Goal: Transaction & Acquisition: Purchase product/service

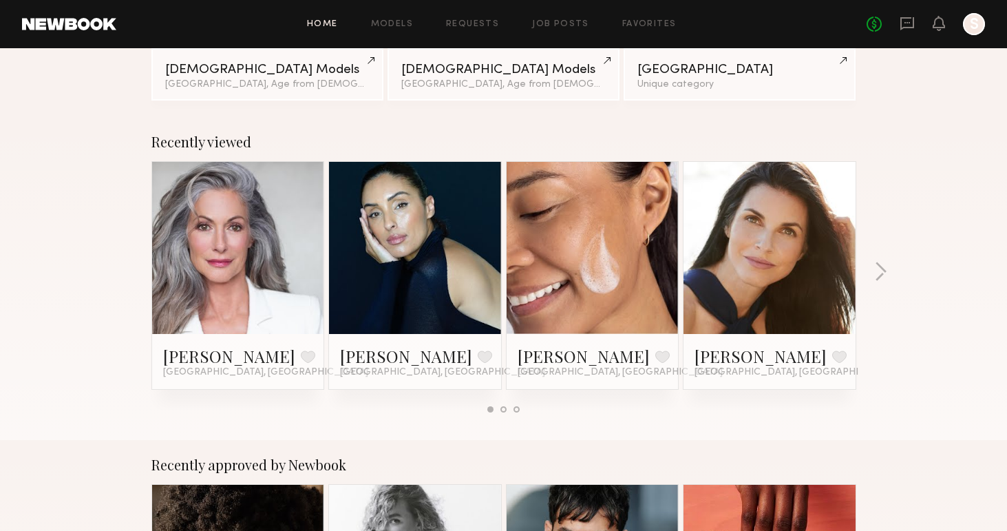
scroll to position [151, 0]
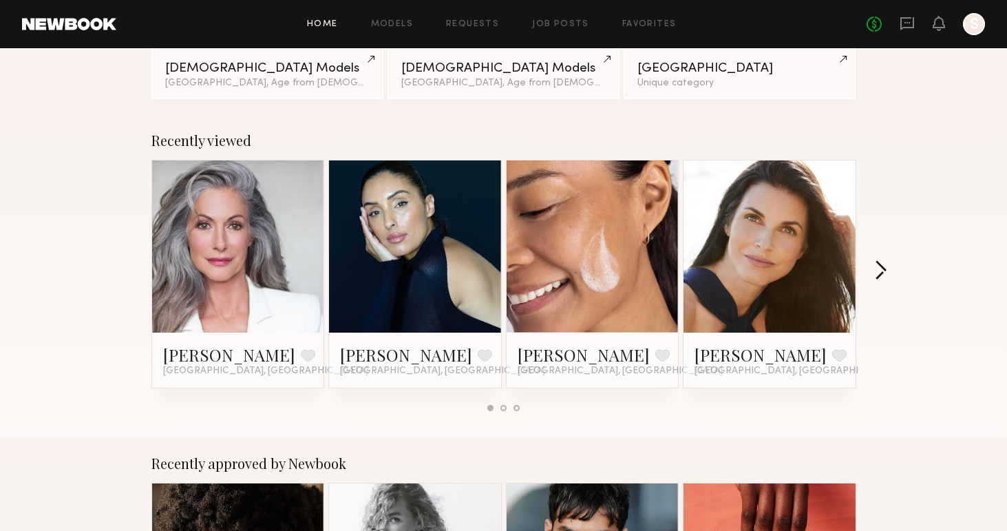
click at [879, 265] on button "button" at bounding box center [880, 271] width 13 height 23
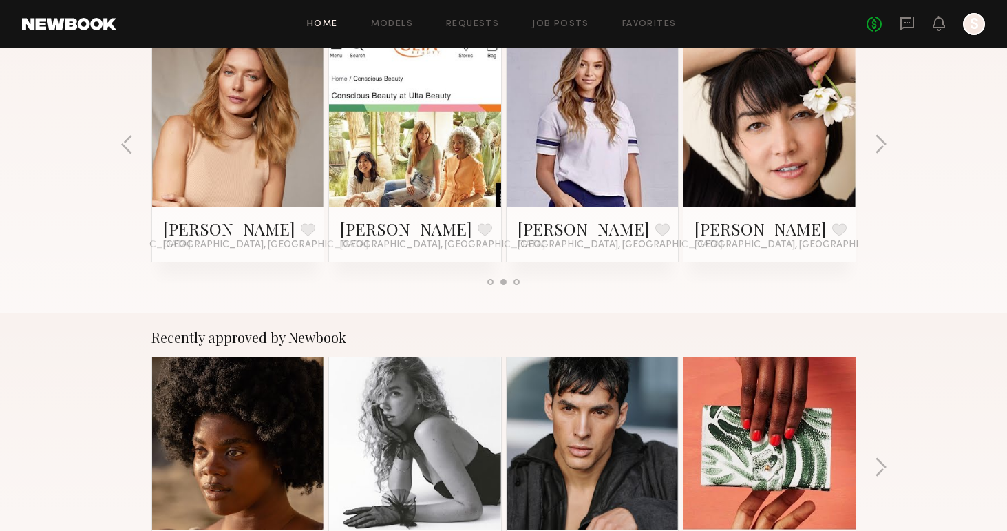
scroll to position [0, 0]
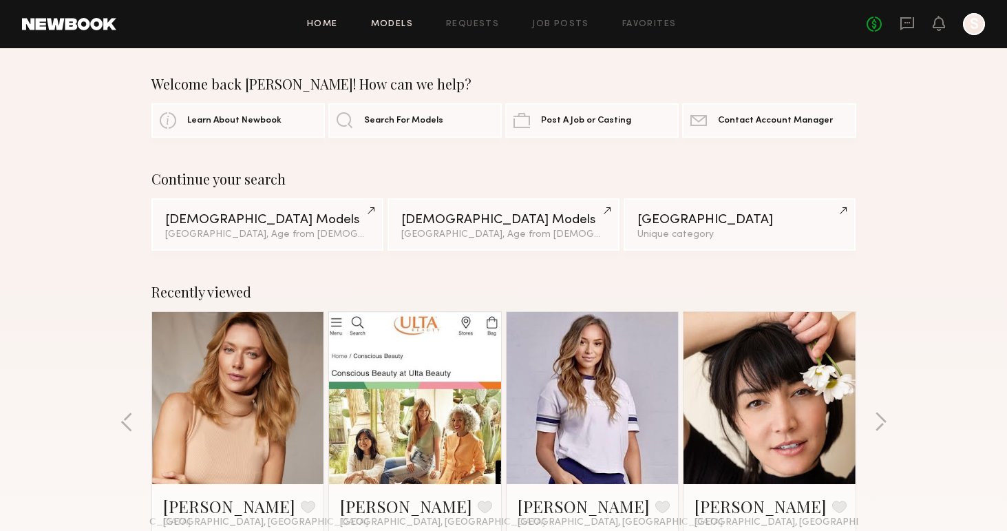
click at [411, 20] on link "Models" at bounding box center [392, 24] width 42 height 9
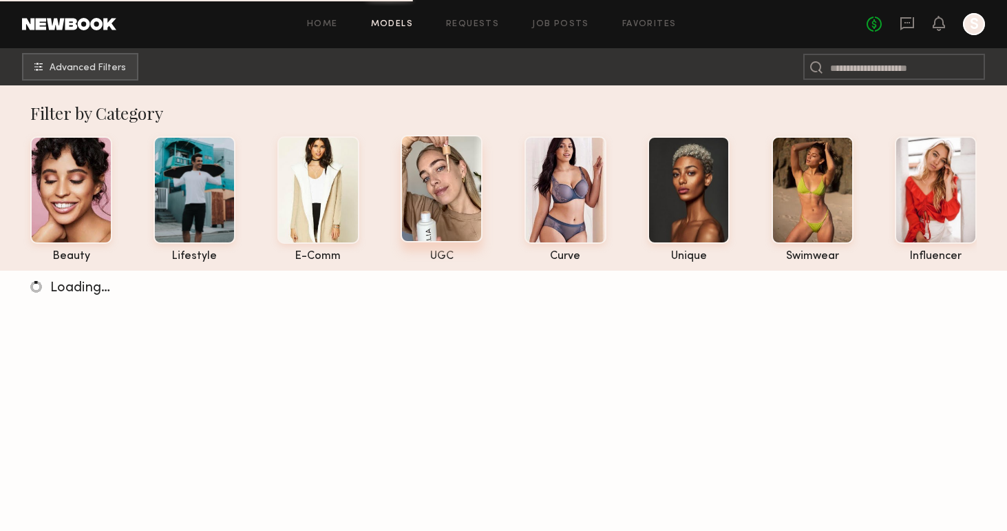
click at [471, 181] on div at bounding box center [441, 188] width 82 height 107
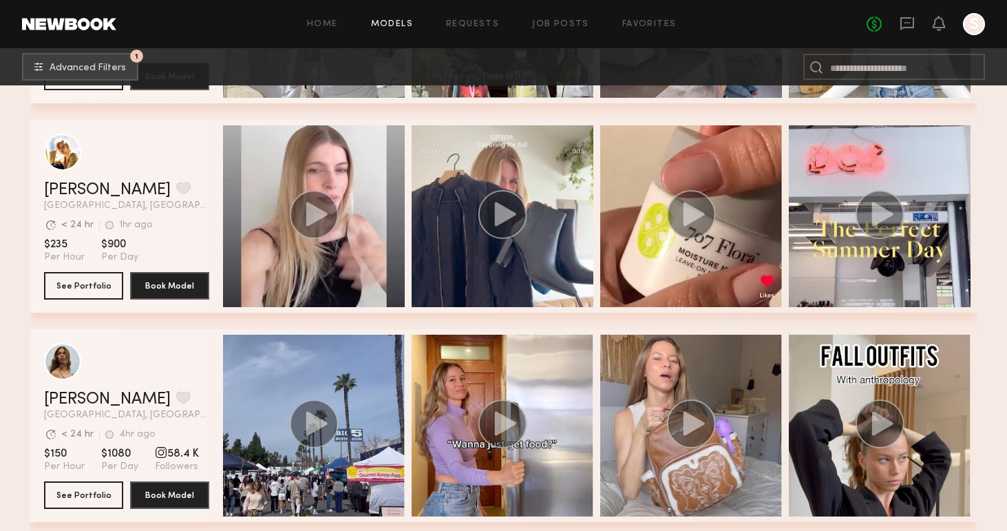
scroll to position [1250, 0]
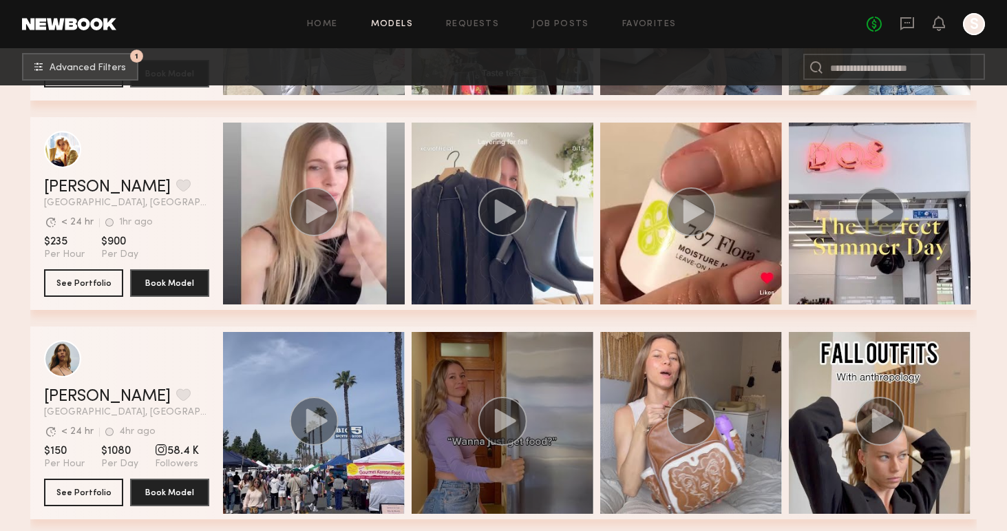
click at [501, 409] on circle "grid" at bounding box center [502, 420] width 49 height 49
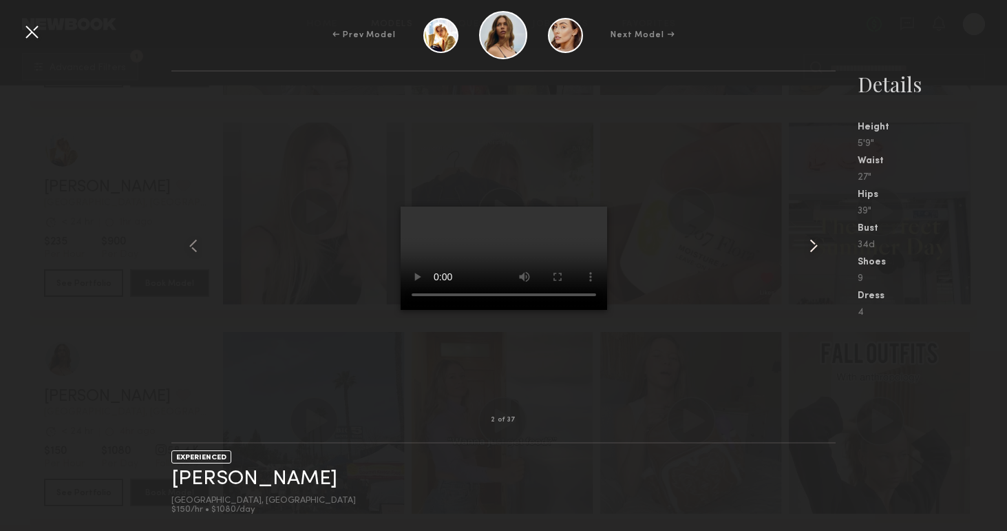
click at [806, 239] on common-icon at bounding box center [813, 246] width 22 height 22
click at [23, 30] on div at bounding box center [32, 32] width 22 height 22
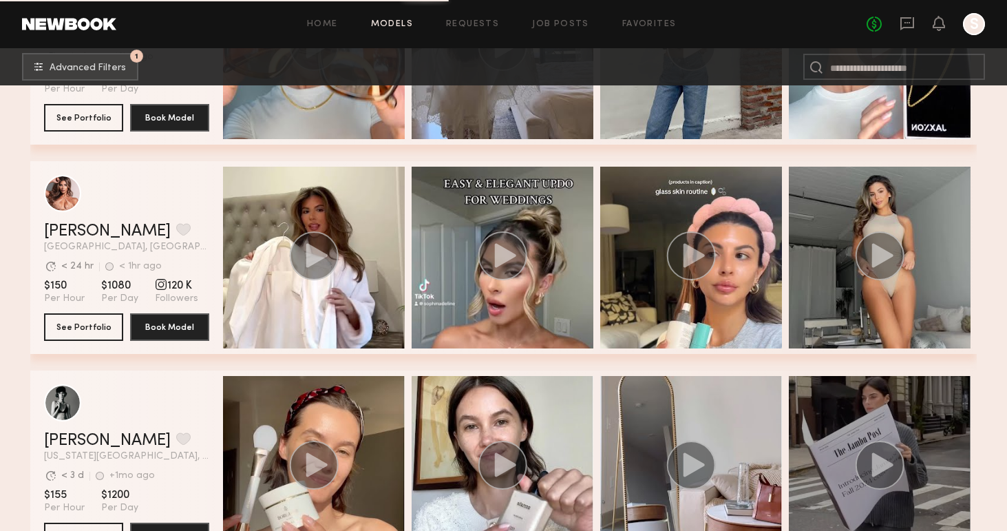
scroll to position [1837, 0]
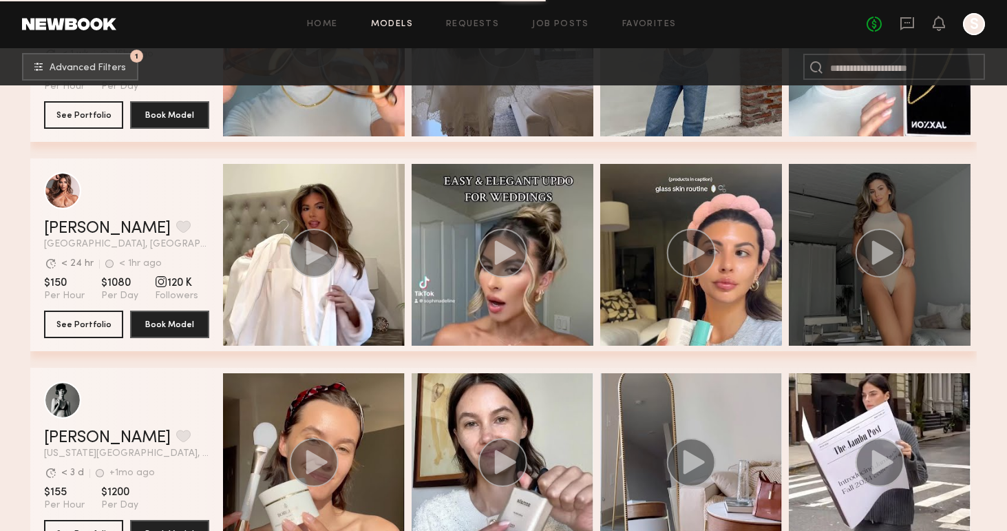
click at [901, 239] on icon "grid" at bounding box center [880, 252] width 50 height 49
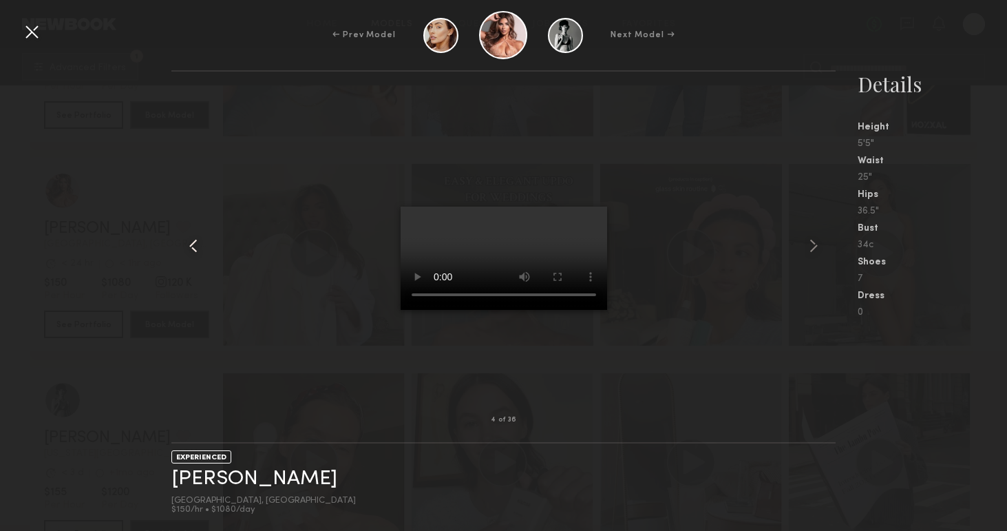
click at [186, 247] on common-icon at bounding box center [193, 246] width 22 height 22
click at [628, 364] on div at bounding box center [503, 246] width 665 height 304
click at [877, 425] on nb-gallery-model-stats "Details Height 5'5" Waist 25" Hips 36.5" Bust 34c Shoes 7 Dress 0" at bounding box center [920, 300] width 171 height 460
click at [30, 34] on div at bounding box center [32, 32] width 22 height 22
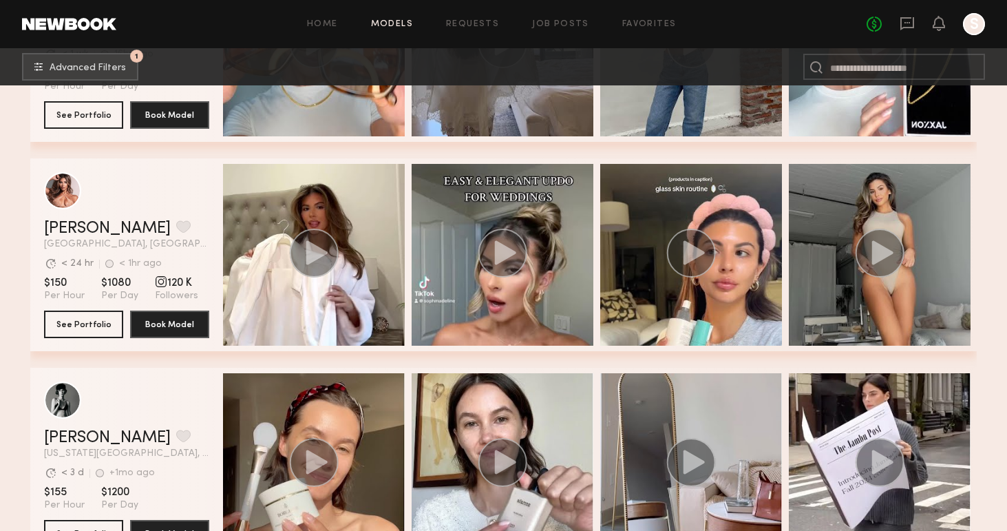
click at [159, 284] on div "grid" at bounding box center [161, 281] width 12 height 12
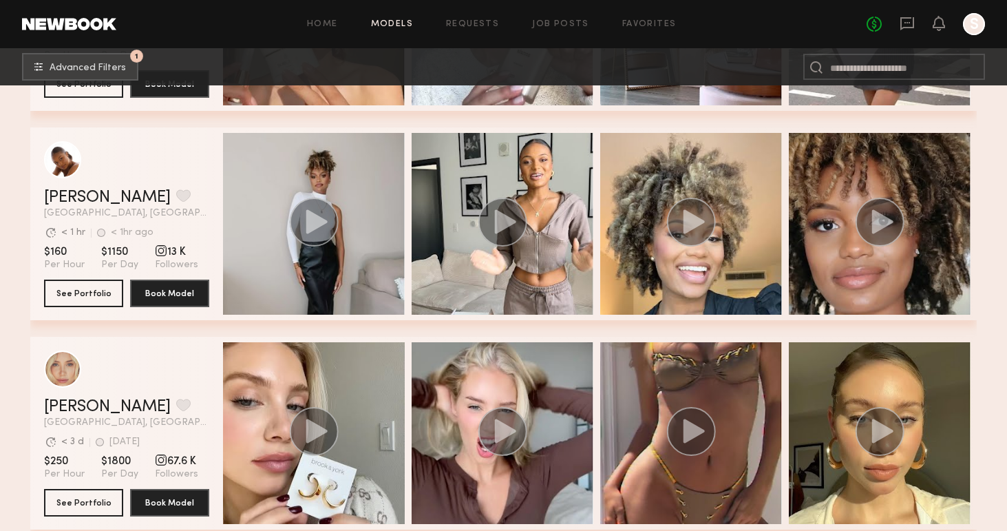
scroll to position [2399, 0]
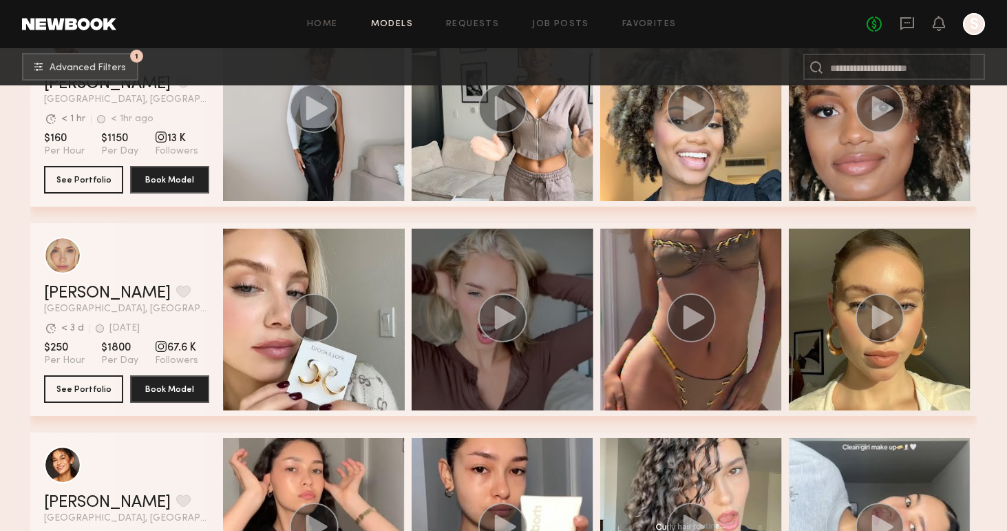
click at [512, 307] on circle "grid" at bounding box center [502, 317] width 49 height 49
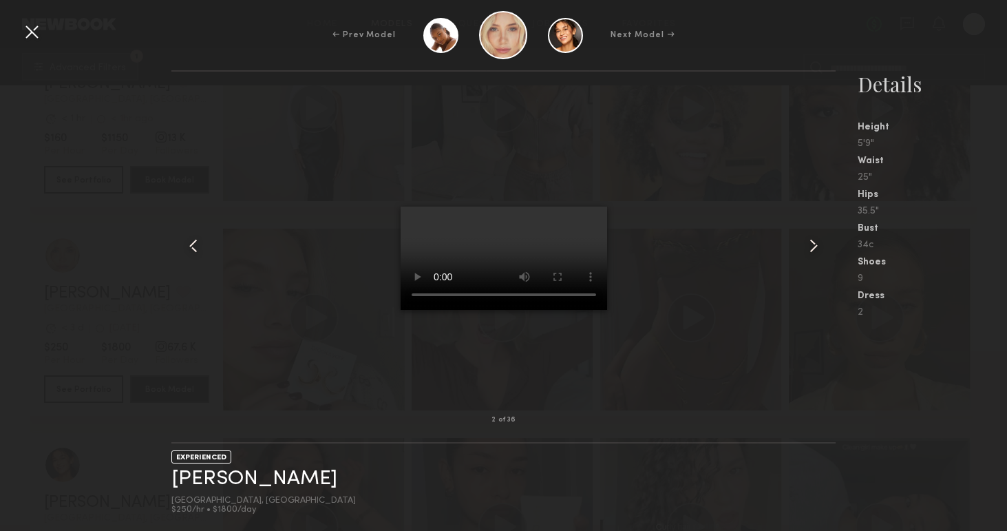
click at [34, 32] on div at bounding box center [32, 32] width 22 height 22
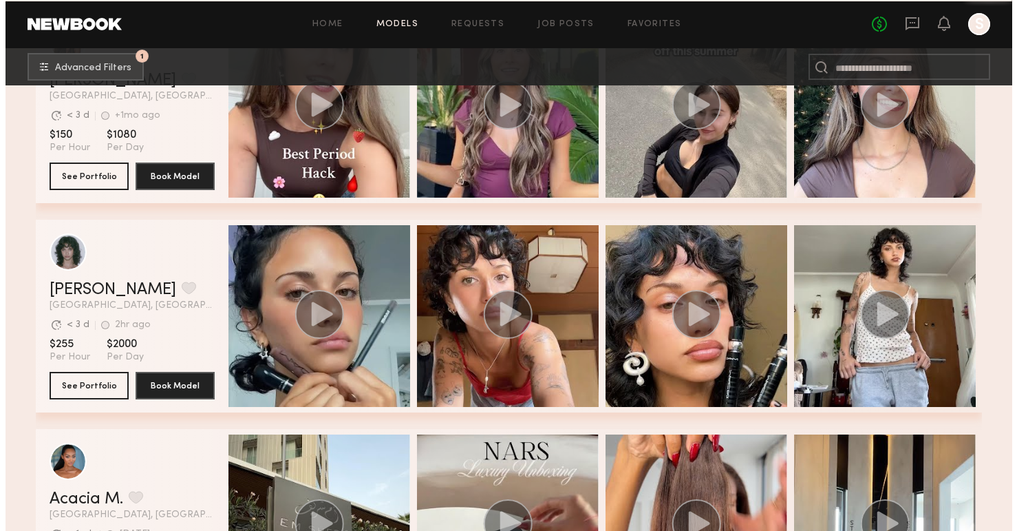
scroll to position [0, 0]
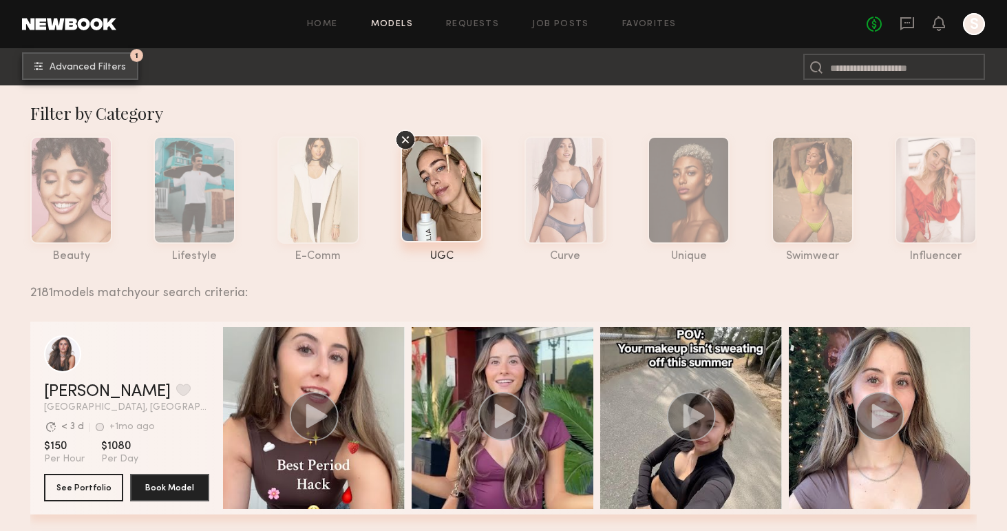
click at [86, 61] on button "1 Advanced Filters" at bounding box center [80, 66] width 116 height 28
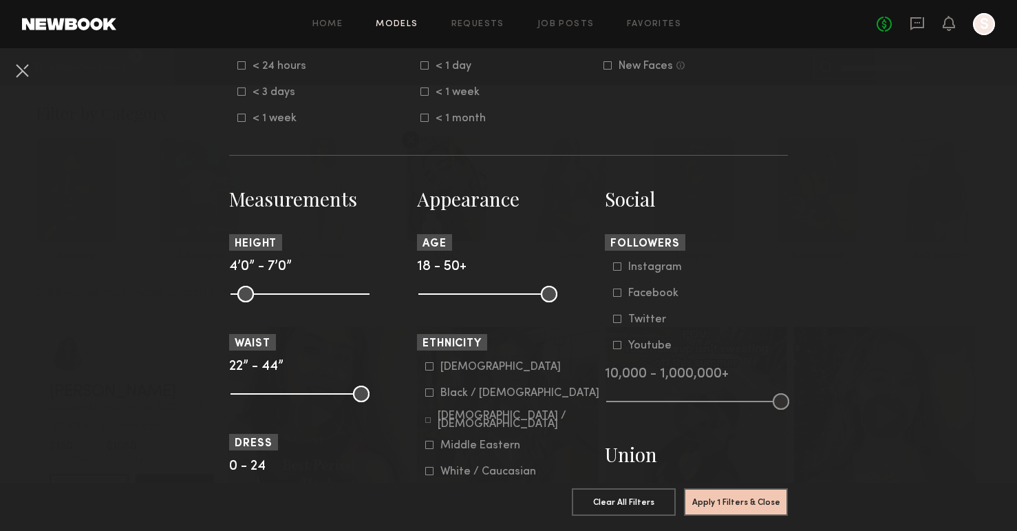
scroll to position [482, 0]
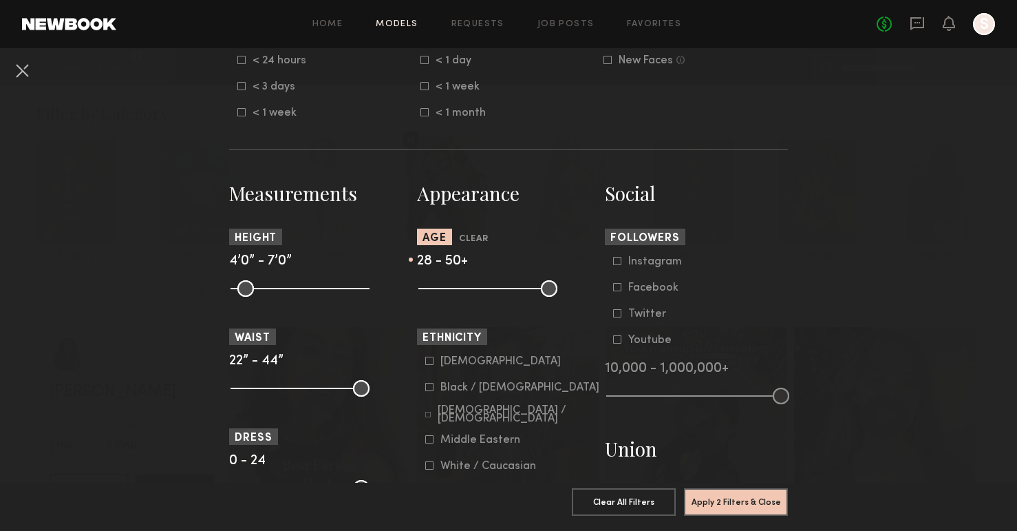
drag, startPoint x: 418, startPoint y: 299, endPoint x: 459, endPoint y: 299, distance: 41.3
type input "**"
click at [459, 297] on input "range" at bounding box center [487, 288] width 139 height 17
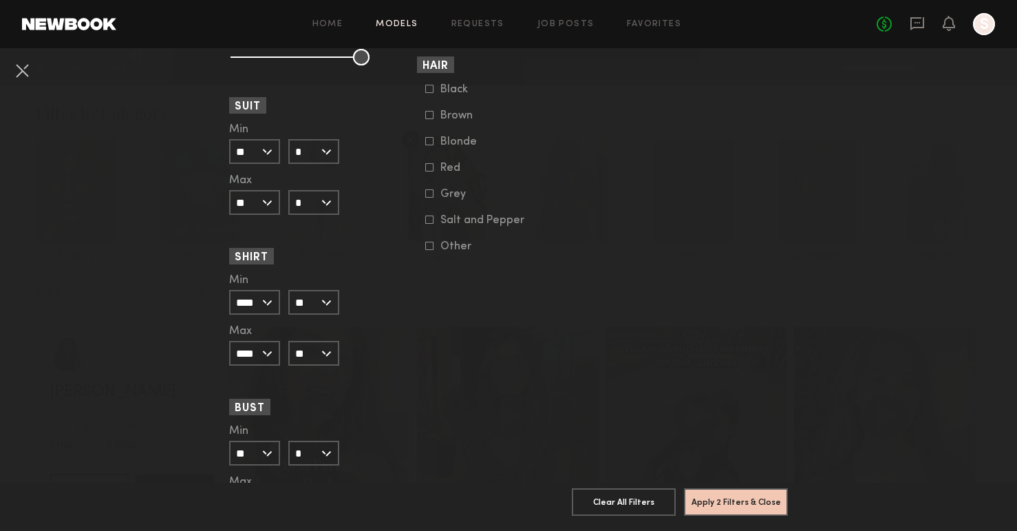
scroll to position [1312, 0]
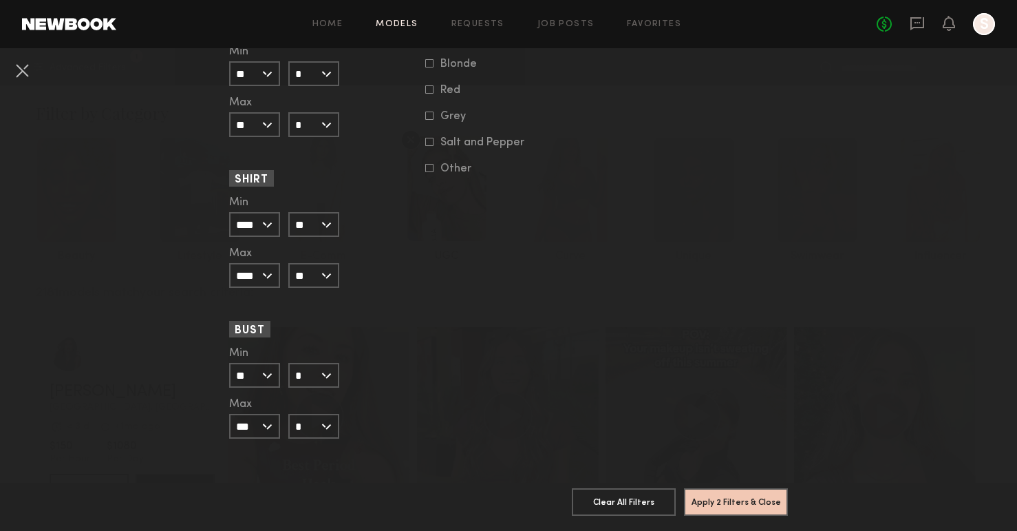
click at [317, 419] on input "*" at bounding box center [313, 426] width 51 height 25
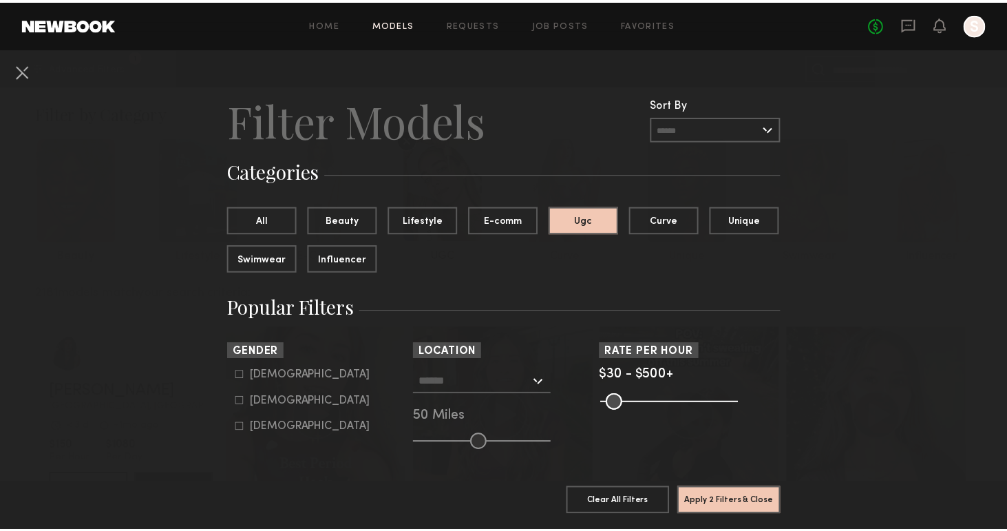
scroll to position [125, 0]
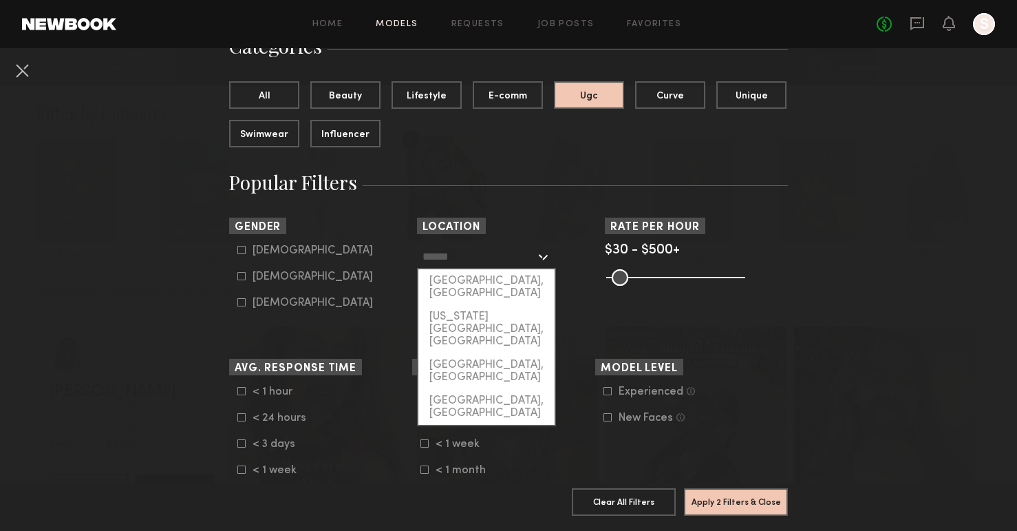
click at [489, 255] on input "text" at bounding box center [479, 255] width 113 height 23
click at [483, 283] on div "[GEOGRAPHIC_DATA], [GEOGRAPHIC_DATA]" at bounding box center [486, 287] width 136 height 36
type input "**********"
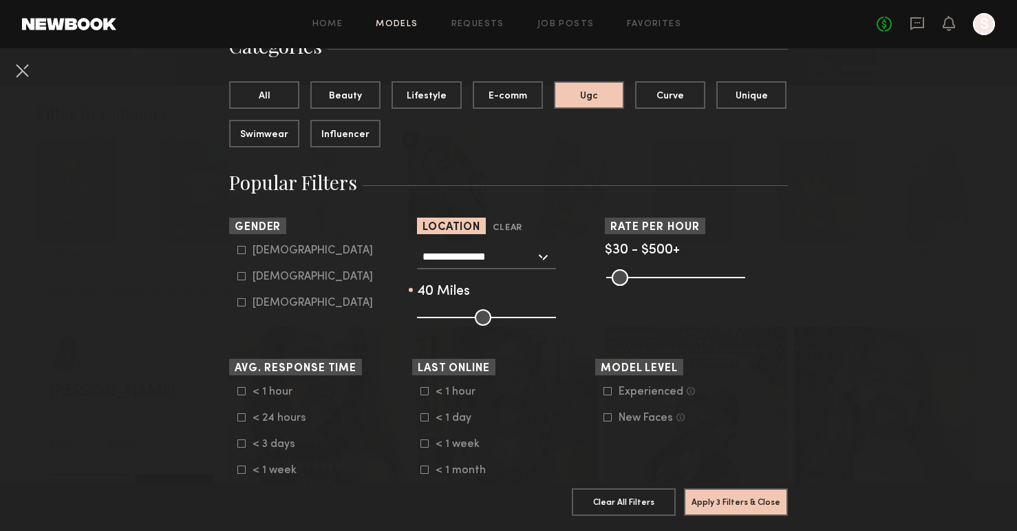
drag, startPoint x: 482, startPoint y: 317, endPoint x: 462, endPoint y: 317, distance: 20.6
type input "**"
click at [462, 317] on input "range" at bounding box center [486, 317] width 139 height 17
click at [237, 279] on icon at bounding box center [241, 276] width 8 height 8
type input "**"
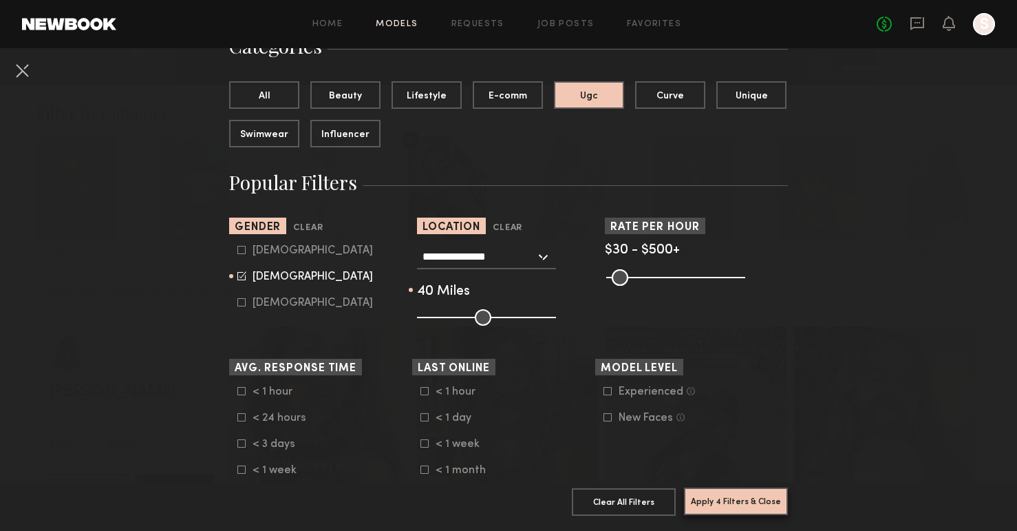
click at [712, 487] on button "Apply 4 Filters & Close" at bounding box center [736, 501] width 104 height 28
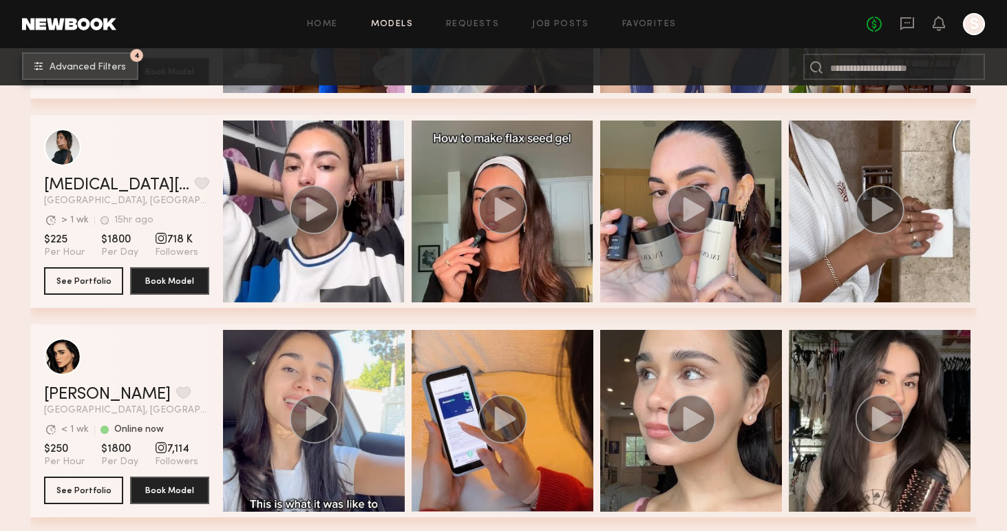
scroll to position [1313, 0]
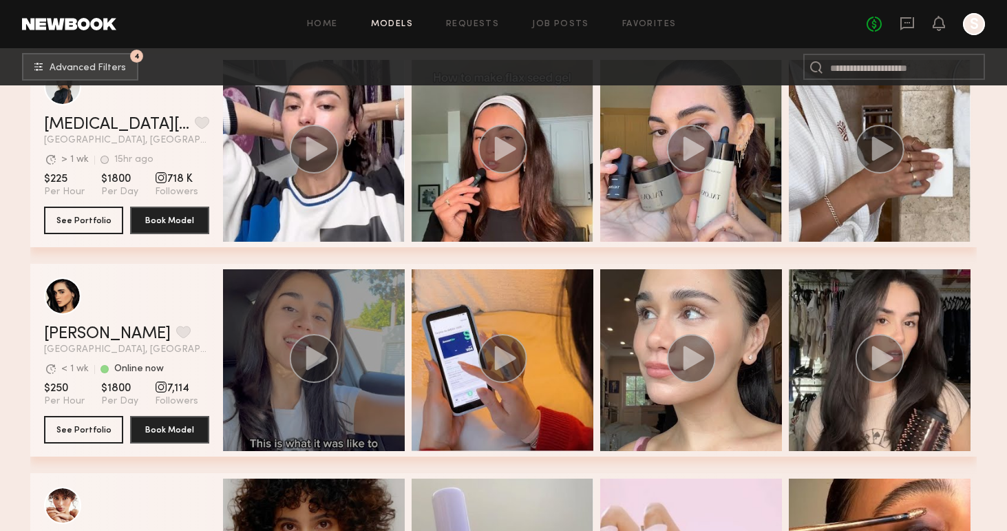
click at [326, 361] on circle "grid" at bounding box center [314, 358] width 49 height 49
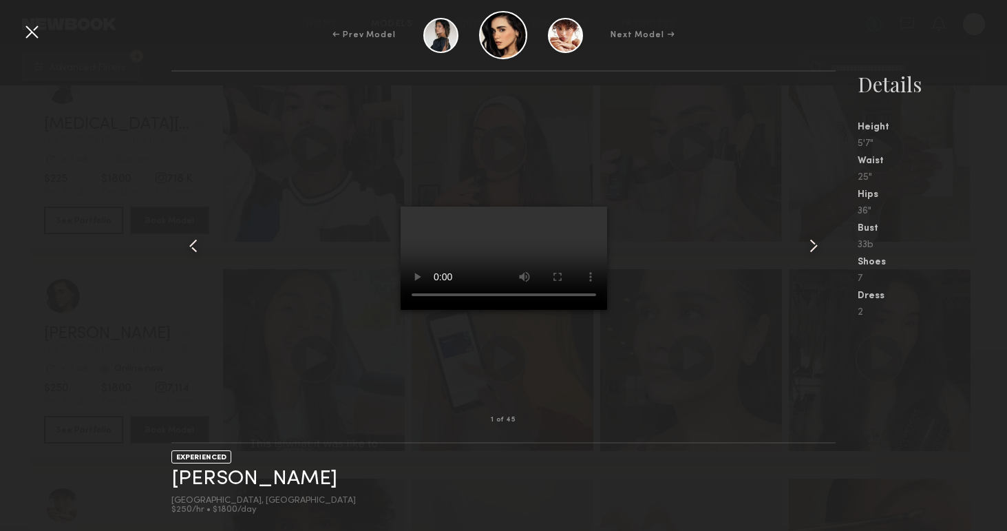
click at [28, 33] on div at bounding box center [32, 32] width 22 height 22
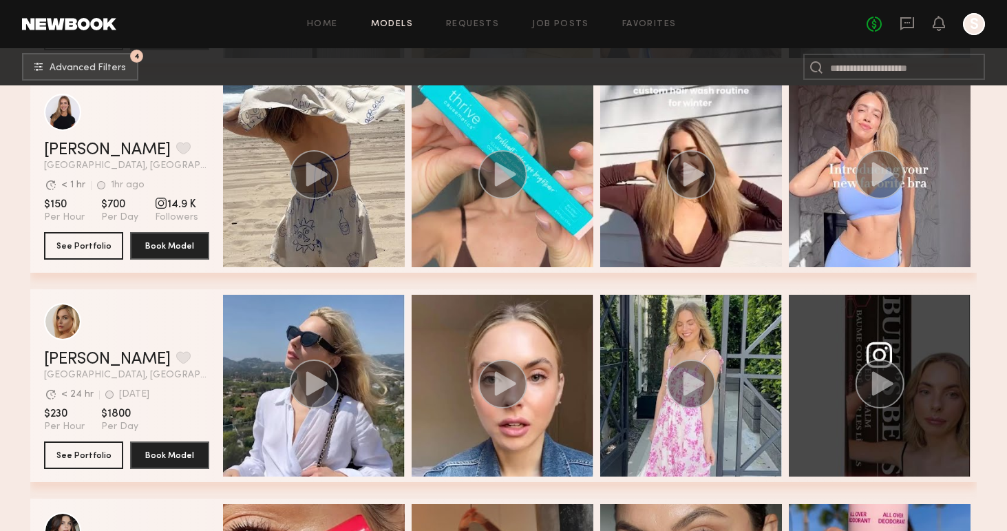
scroll to position [6002, 0]
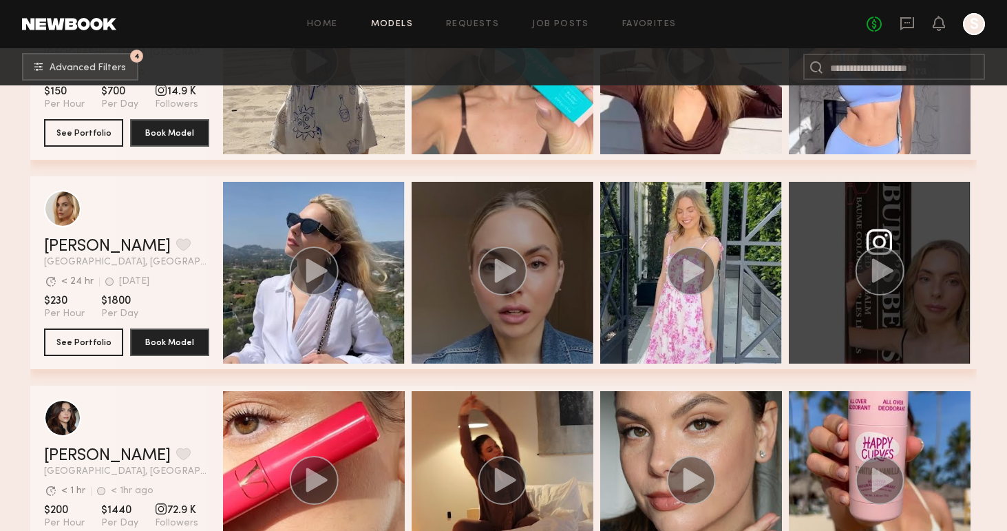
click at [515, 270] on icon "grid" at bounding box center [505, 270] width 21 height 24
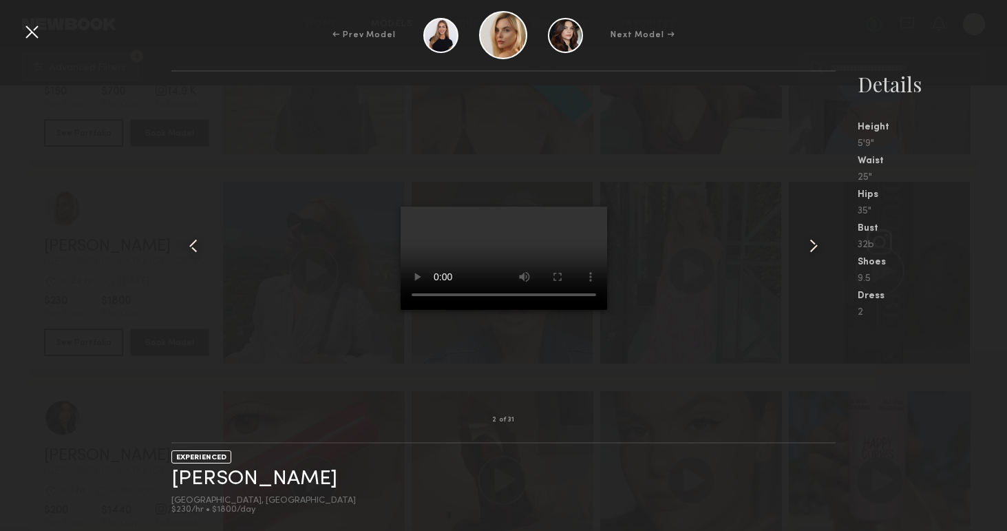
click at [34, 34] on div at bounding box center [32, 32] width 22 height 22
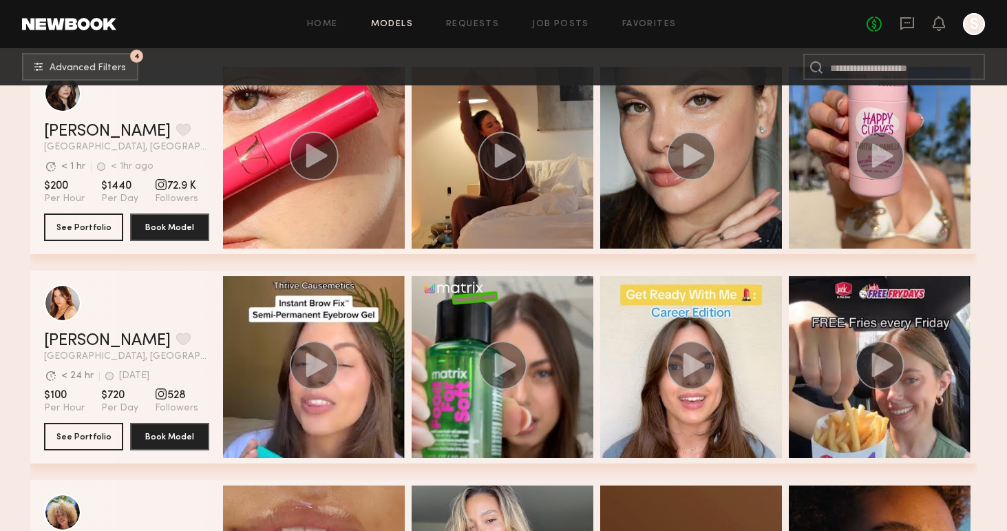
scroll to position [6490, 0]
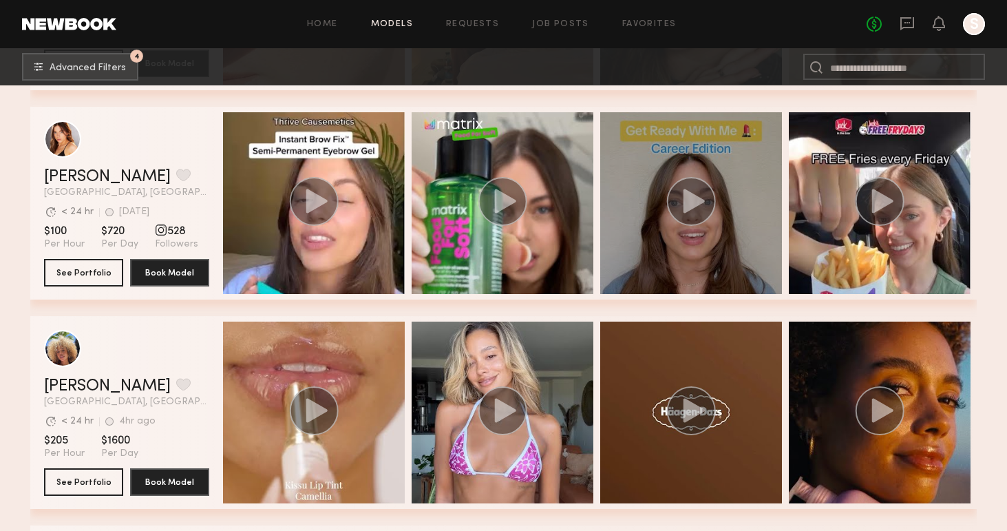
click at [703, 204] on circle "grid" at bounding box center [691, 201] width 49 height 49
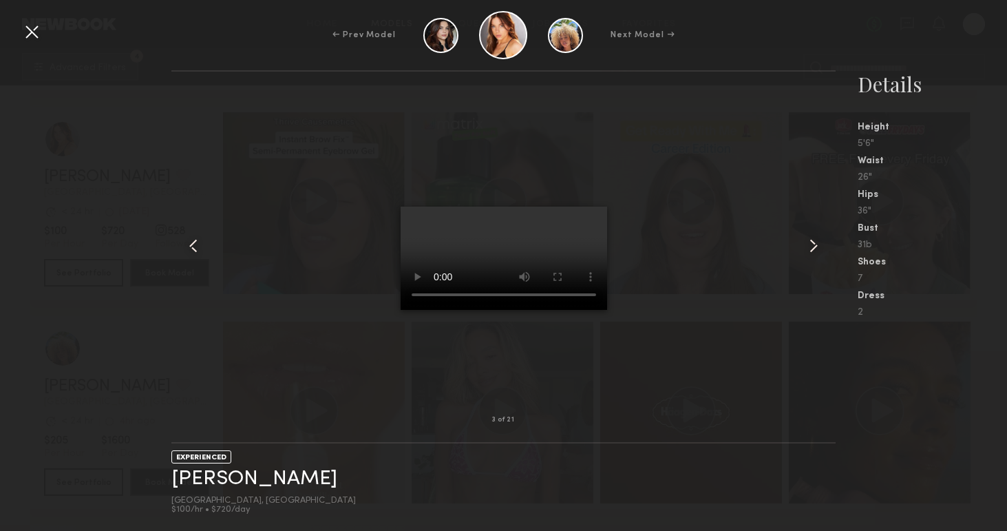
click at [29, 37] on div at bounding box center [32, 32] width 22 height 22
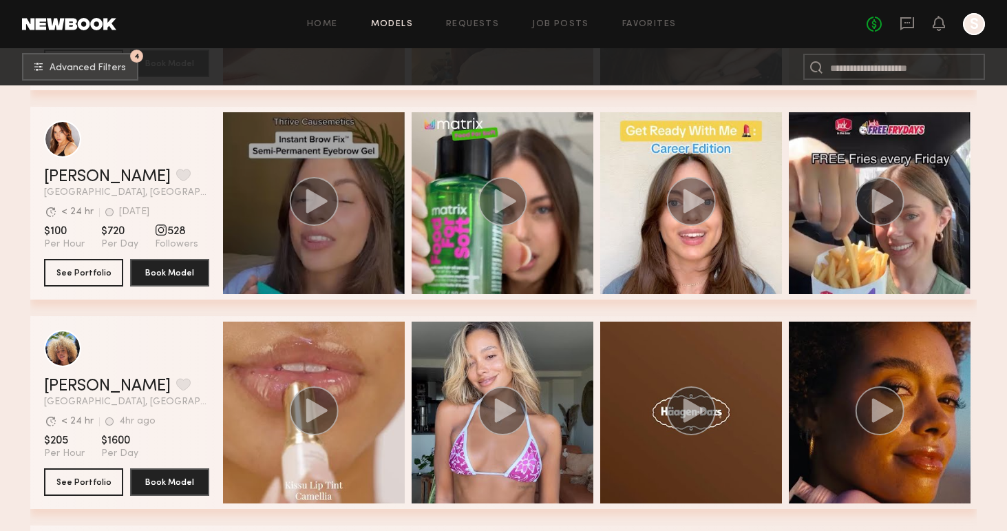
click at [345, 206] on div "grid" at bounding box center [314, 203] width 182 height 182
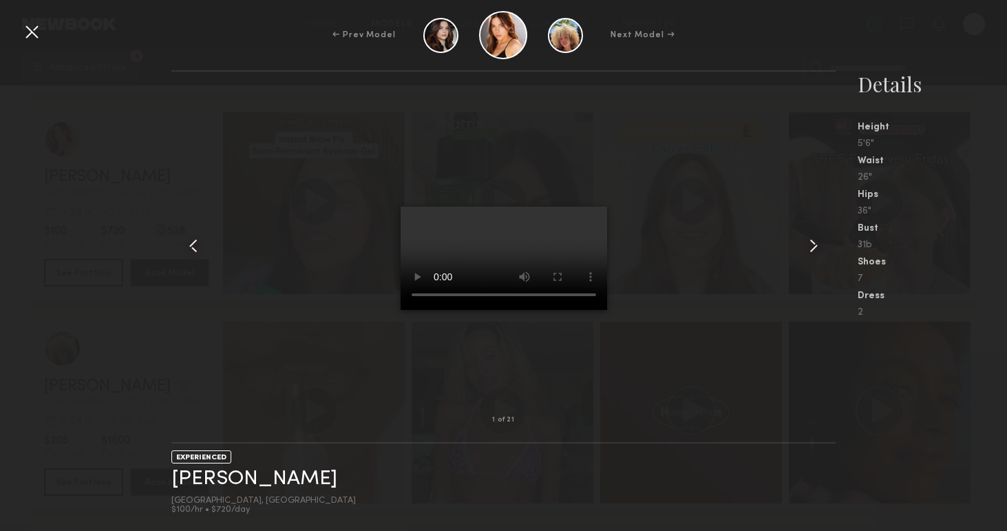
click at [507, 267] on video at bounding box center [503, 257] width 206 height 103
click at [815, 242] on common-icon at bounding box center [813, 246] width 22 height 22
click at [740, 345] on div at bounding box center [503, 246] width 665 height 304
click at [34, 31] on div at bounding box center [32, 32] width 22 height 22
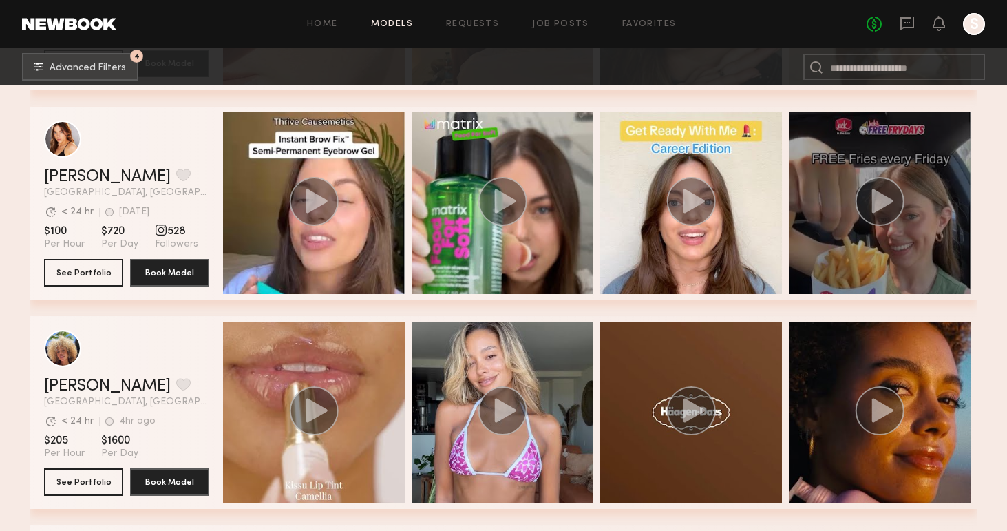
click at [873, 201] on icon "grid" at bounding box center [882, 201] width 21 height 24
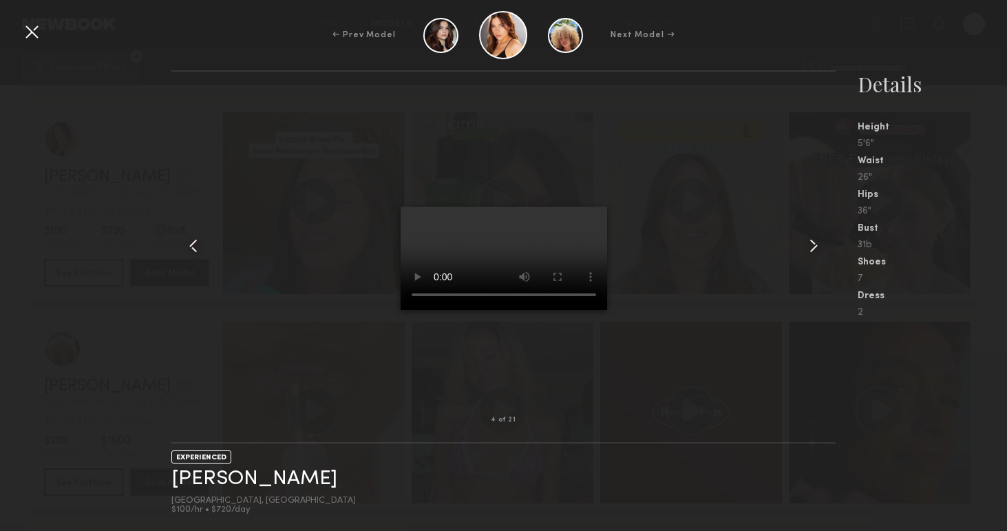
click at [250, 149] on div at bounding box center [503, 246] width 665 height 304
click at [32, 39] on div at bounding box center [32, 32] width 22 height 22
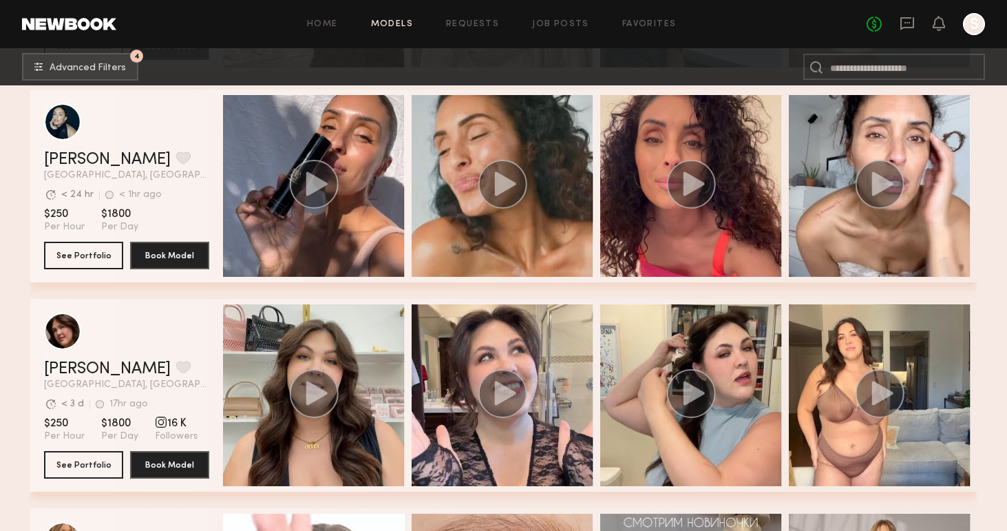
scroll to position [13208, 0]
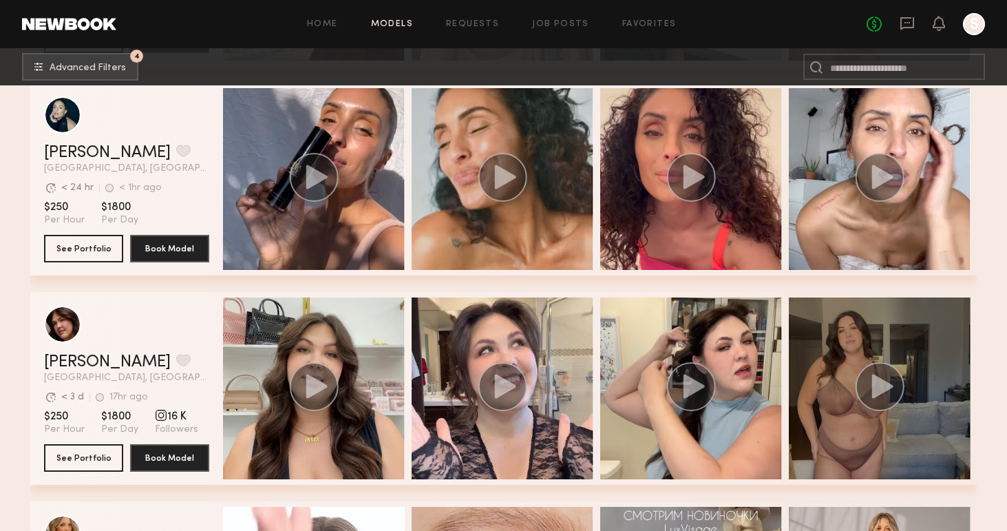
click at [855, 403] on icon "grid" at bounding box center [880, 386] width 50 height 49
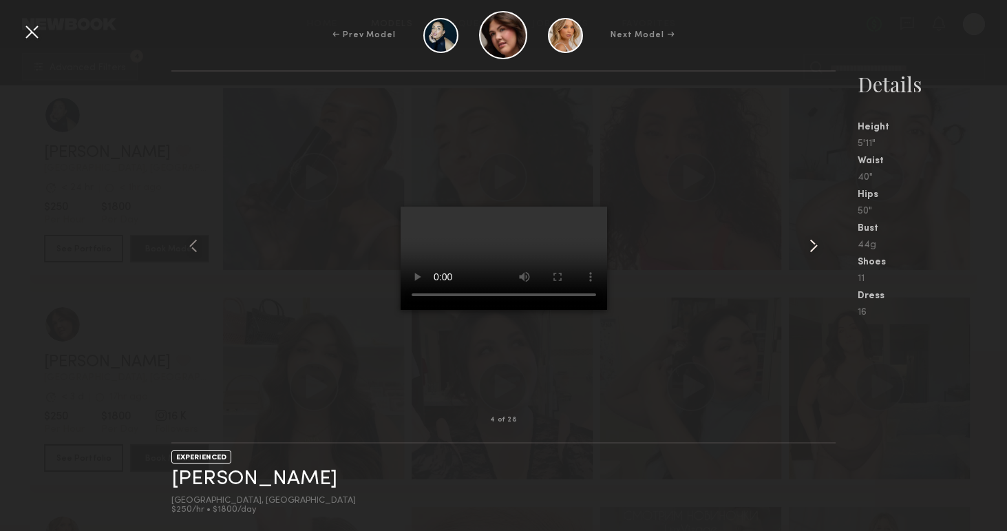
click at [813, 244] on common-icon at bounding box center [813, 246] width 22 height 22
click at [814, 247] on common-icon at bounding box center [813, 246] width 22 height 22
click at [814, 248] on common-icon at bounding box center [813, 246] width 22 height 22
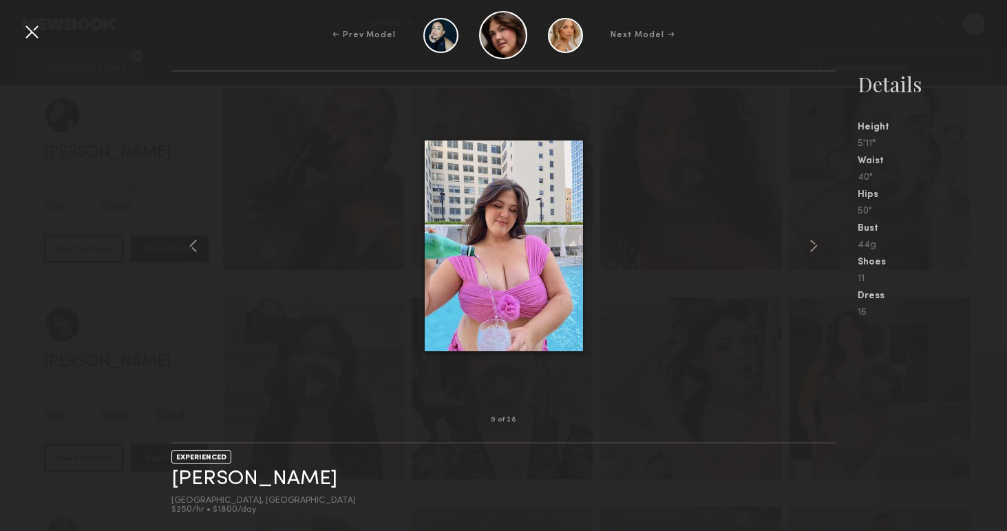
click at [814, 248] on common-icon at bounding box center [813, 246] width 22 height 22
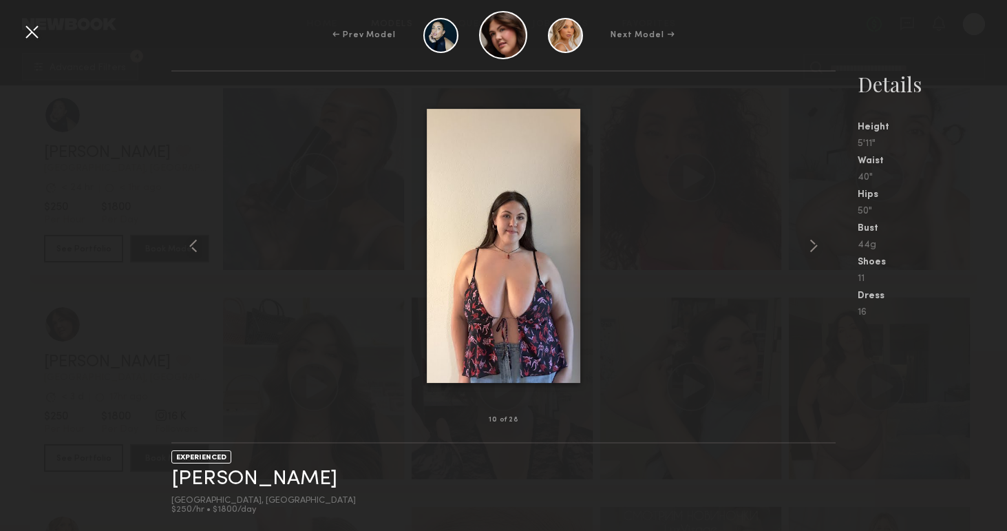
click at [814, 248] on common-icon at bounding box center [813, 246] width 22 height 22
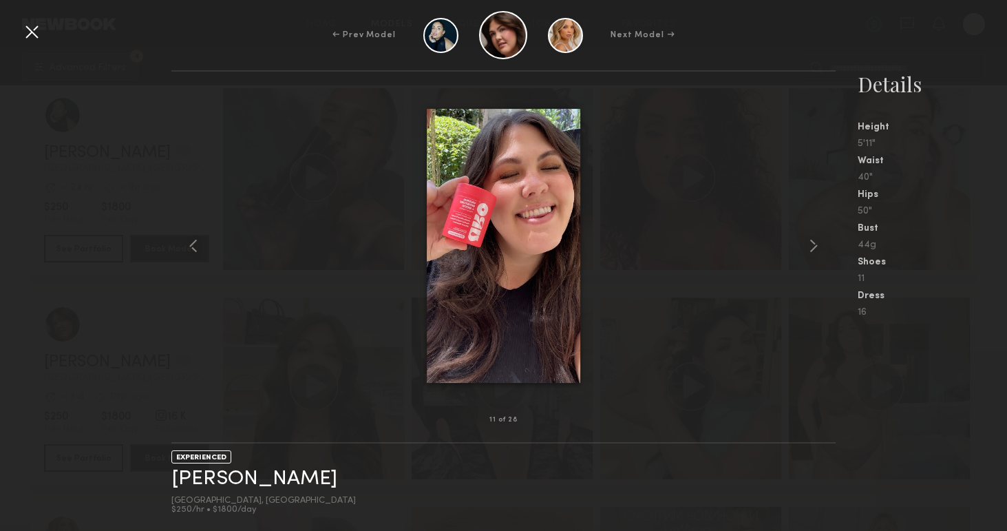
click at [814, 248] on common-icon at bounding box center [813, 246] width 22 height 22
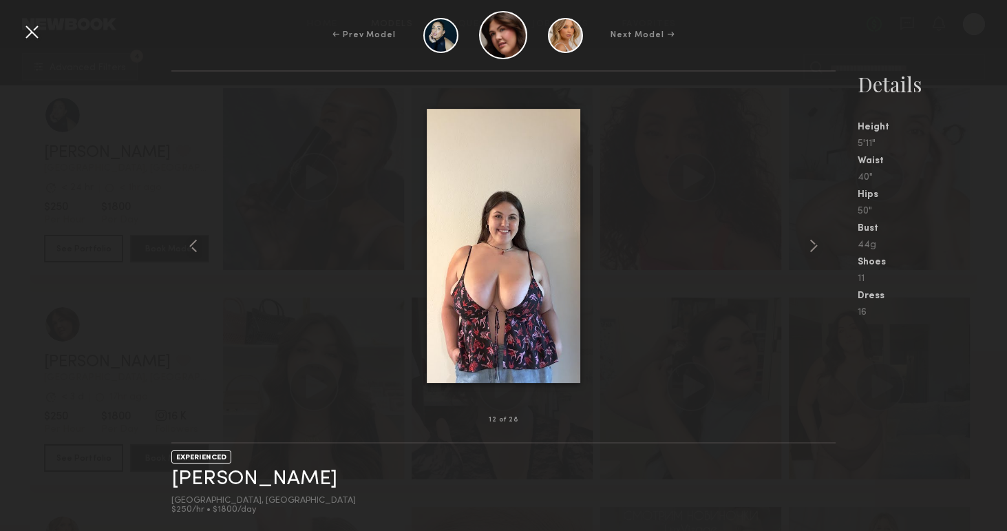
click at [814, 248] on common-icon at bounding box center [813, 246] width 22 height 22
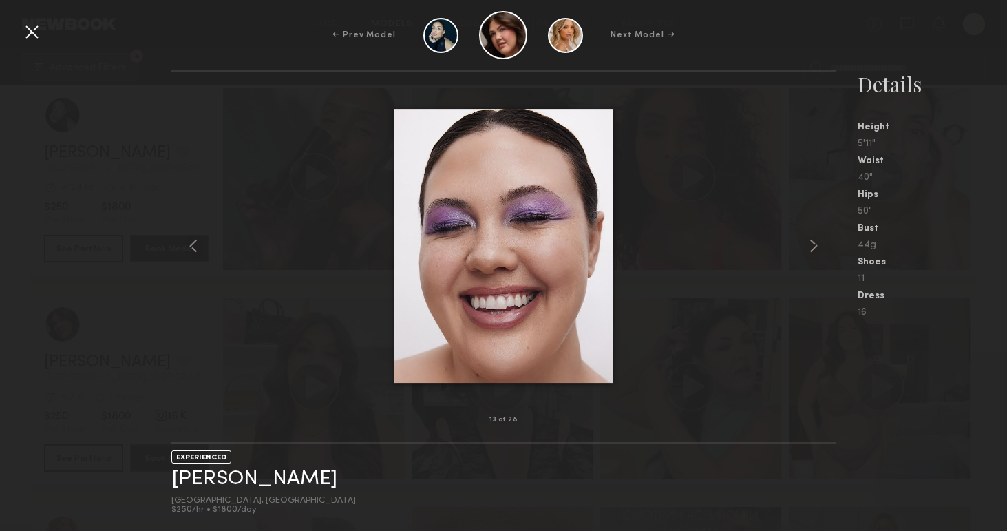
click at [814, 248] on common-icon at bounding box center [813, 246] width 22 height 22
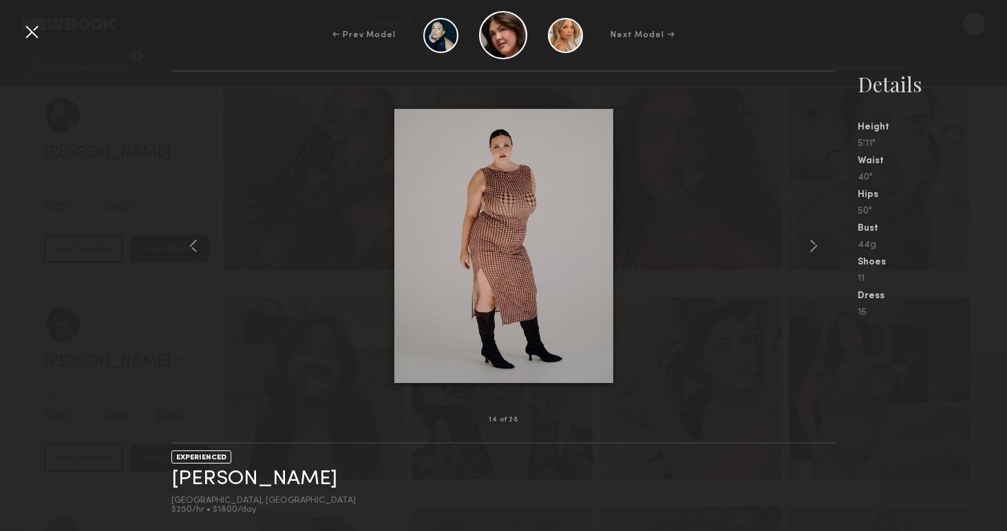
click at [814, 248] on common-icon at bounding box center [813, 246] width 22 height 22
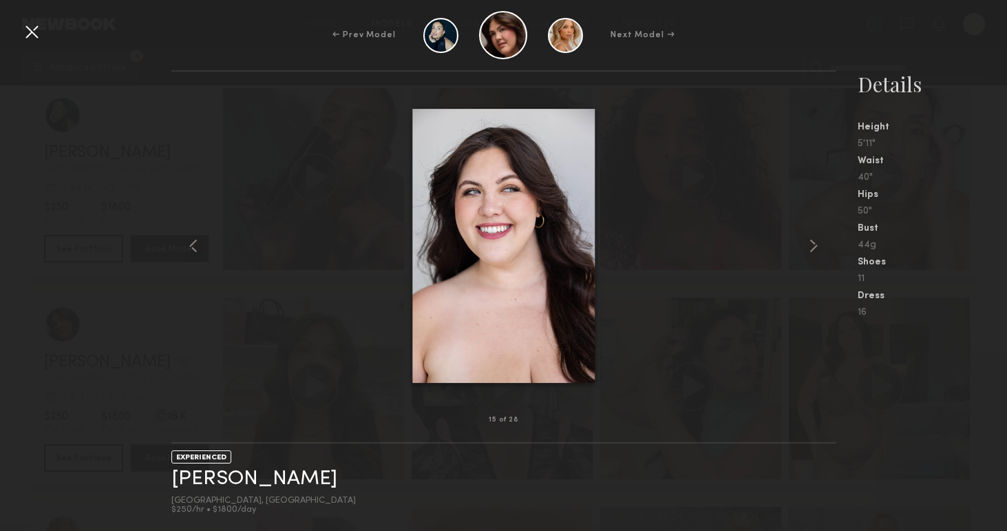
click at [814, 248] on common-icon at bounding box center [813, 246] width 22 height 22
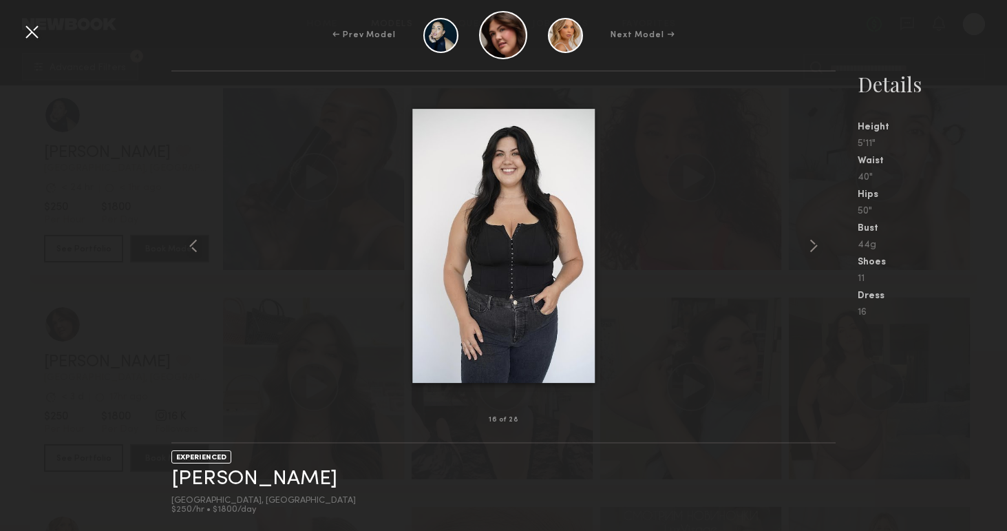
click at [814, 248] on common-icon at bounding box center [813, 246] width 22 height 22
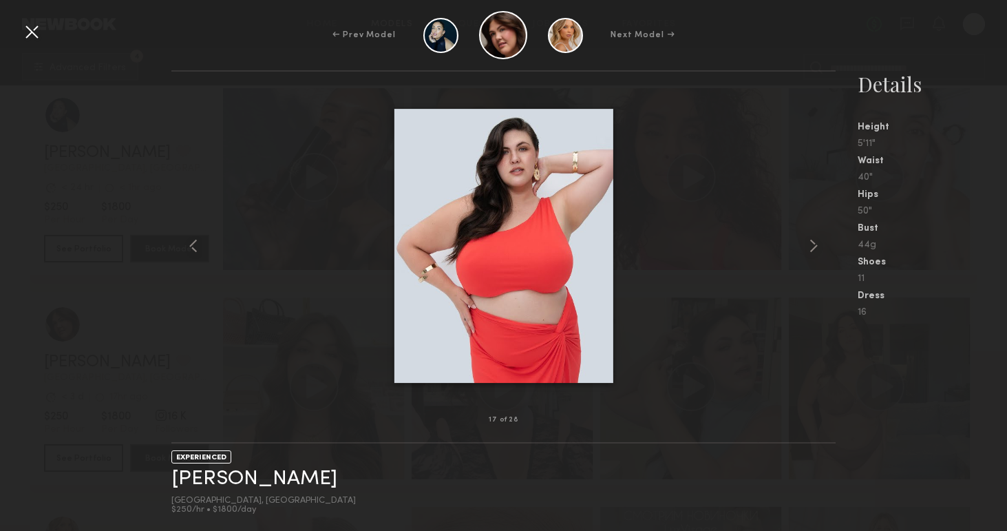
click at [814, 248] on common-icon at bounding box center [813, 246] width 22 height 22
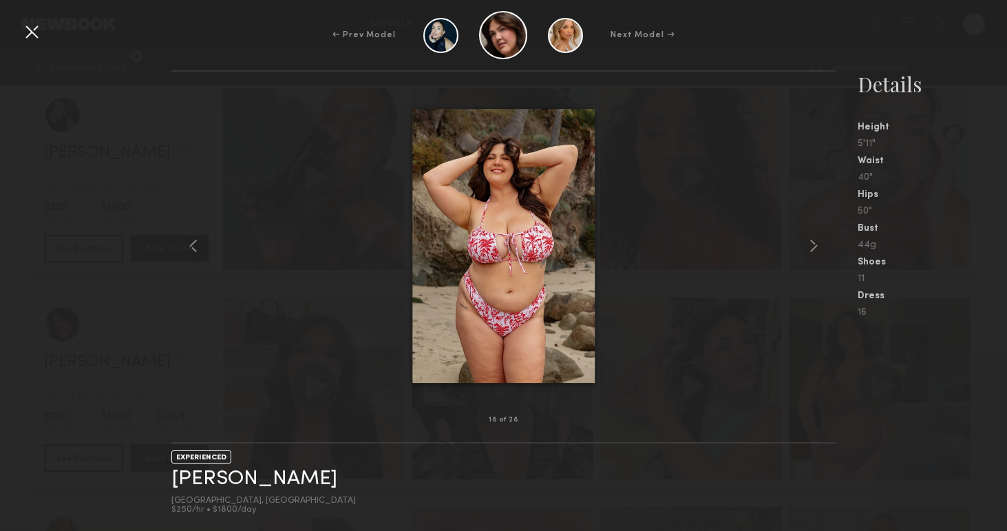
click at [814, 248] on common-icon at bounding box center [813, 246] width 22 height 22
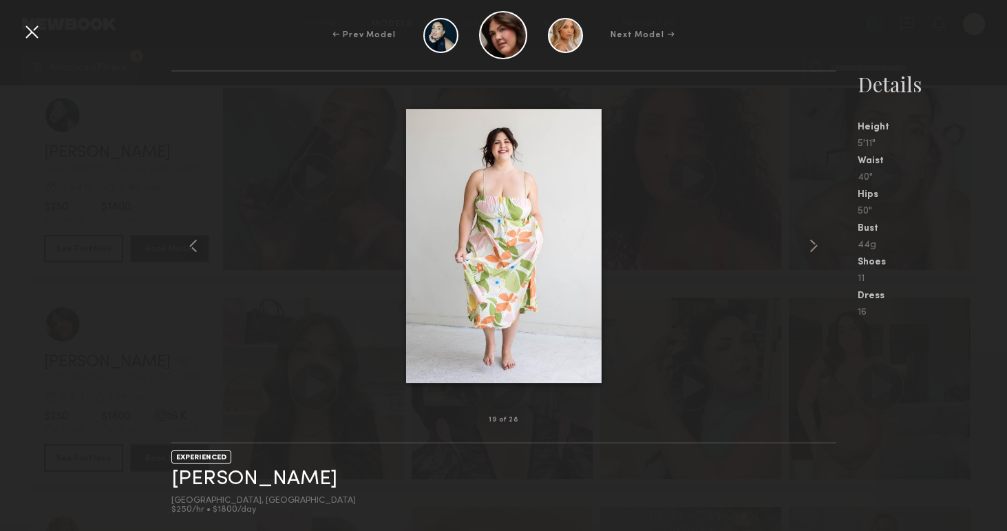
click at [814, 248] on common-icon at bounding box center [813, 246] width 22 height 22
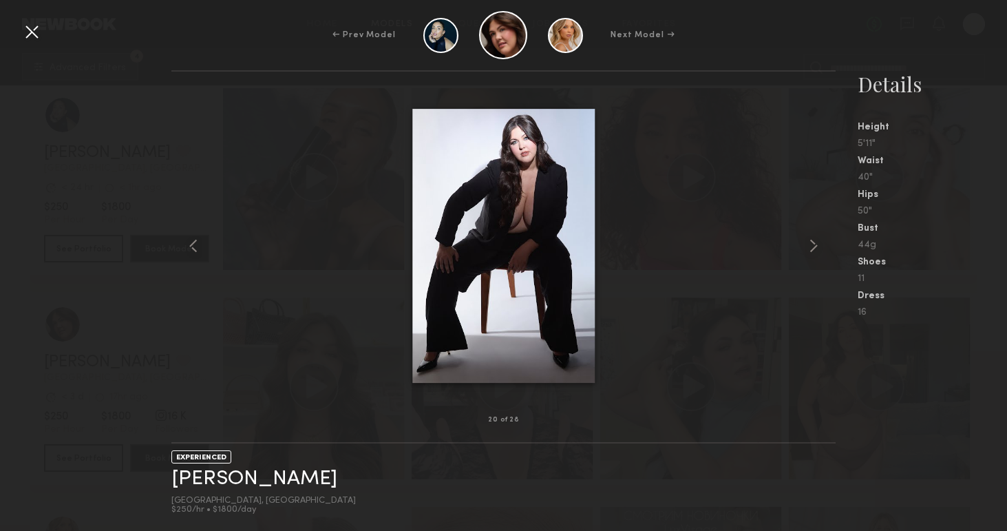
click at [814, 248] on common-icon at bounding box center [813, 246] width 22 height 22
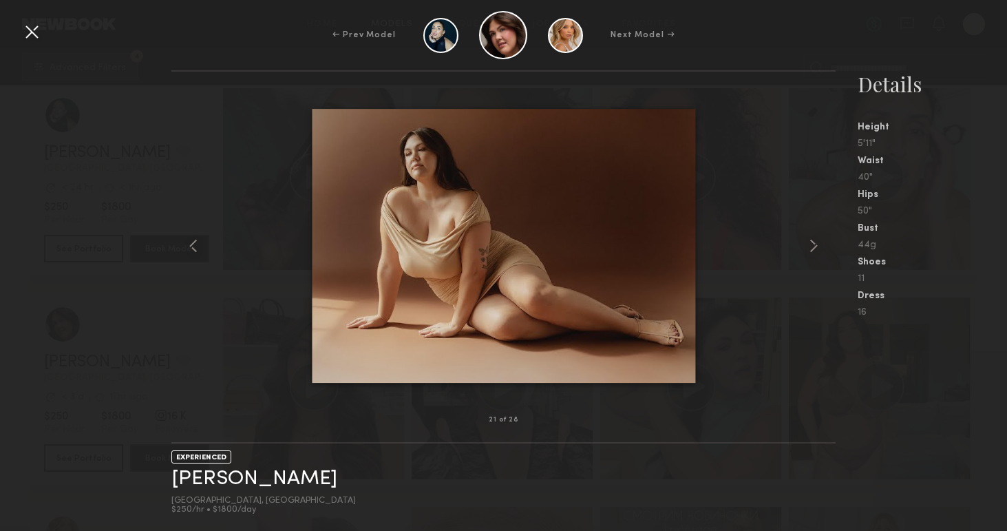
click at [814, 248] on common-icon at bounding box center [813, 246] width 22 height 22
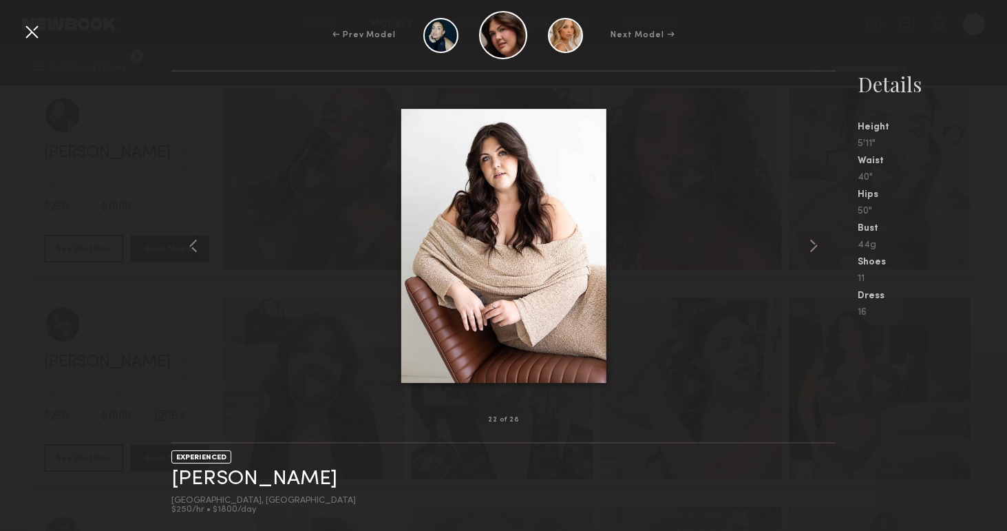
click at [814, 248] on common-icon at bounding box center [813, 246] width 22 height 22
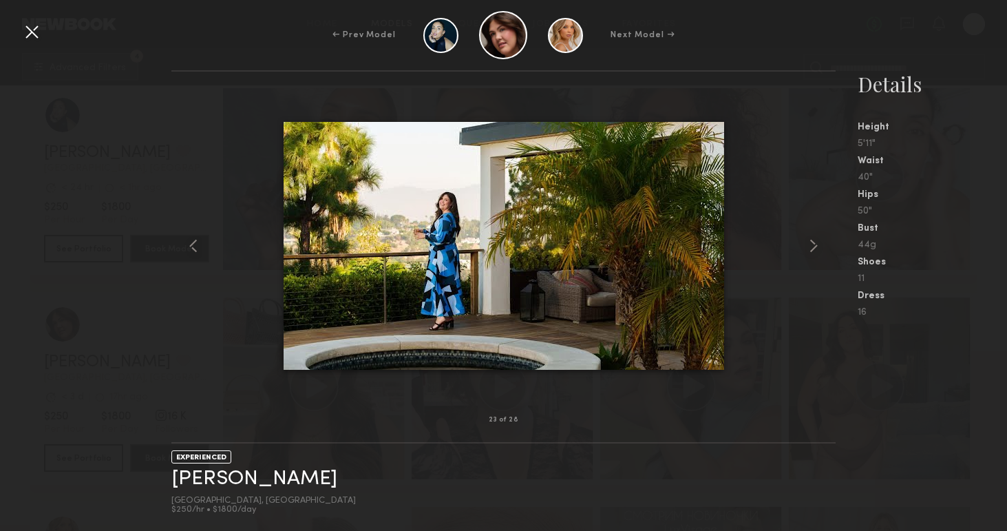
click at [814, 248] on common-icon at bounding box center [813, 246] width 22 height 22
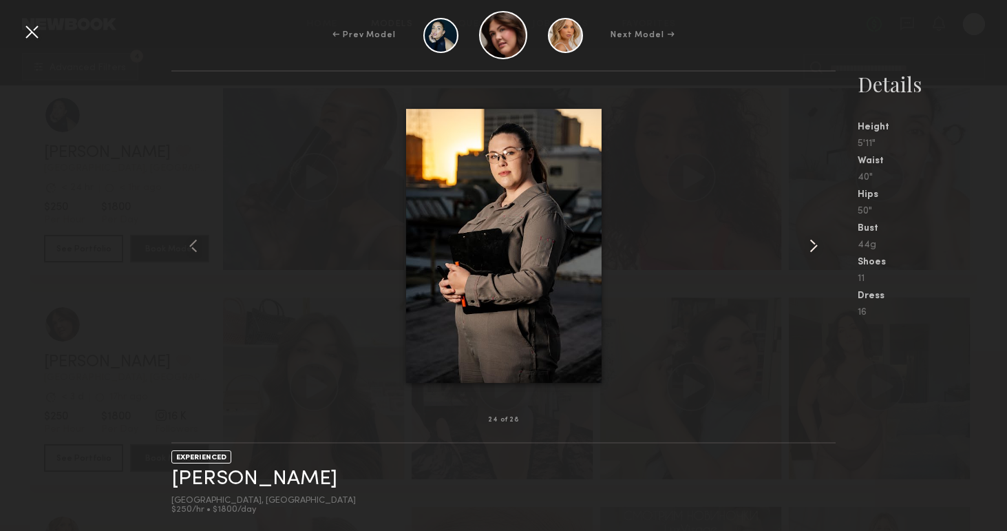
click at [814, 248] on common-icon at bounding box center [813, 246] width 22 height 22
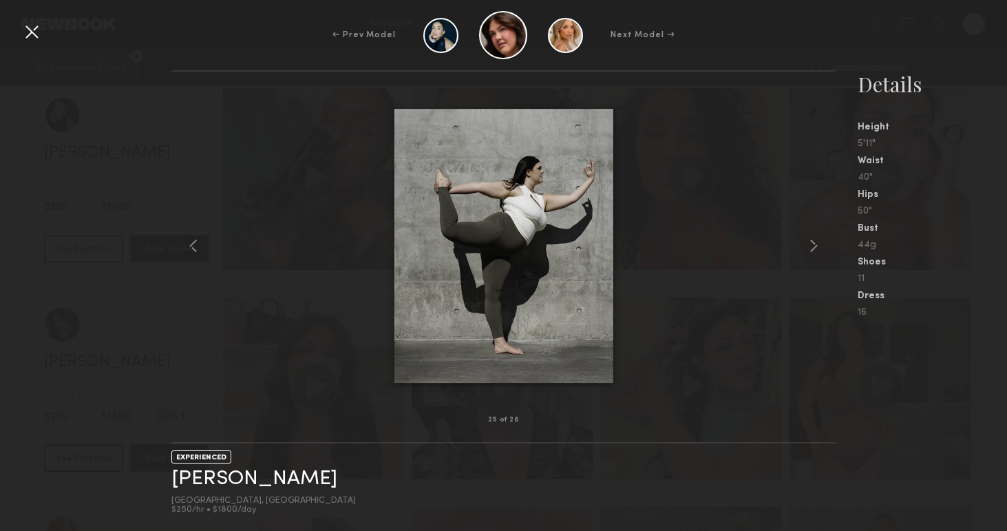
click at [897, 442] on nb-gallery-model-stats "Details Height 5'11" Waist 40" Hips 50" Bust 44g Shoes 11 Dress 16" at bounding box center [920, 300] width 171 height 460
click at [26, 34] on div at bounding box center [32, 32] width 22 height 22
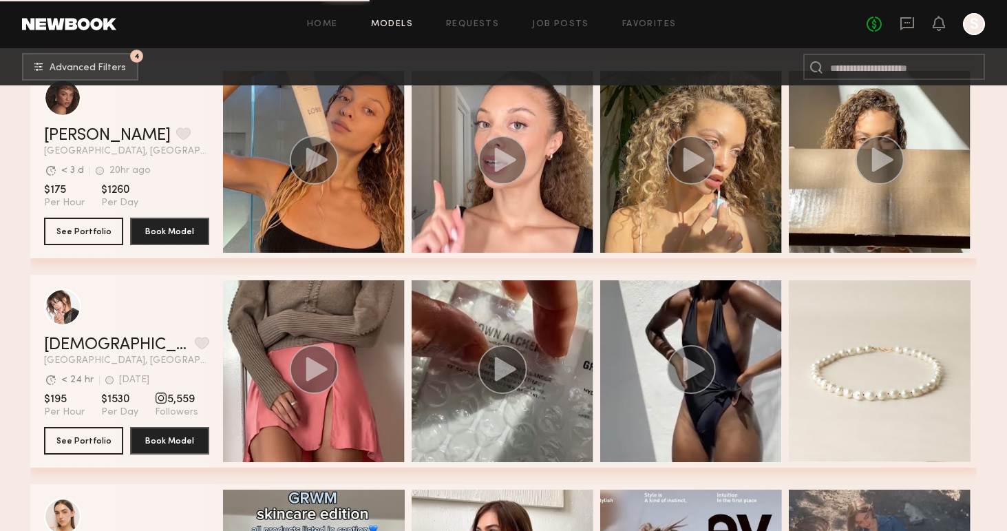
scroll to position [17225, 0]
